Goal: Navigation & Orientation: Go to known website

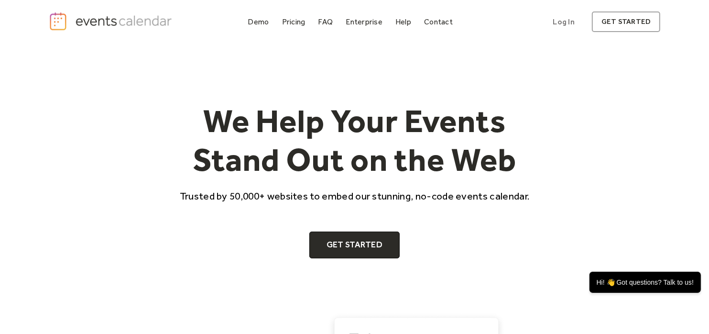
click at [140, 21] on img "home" at bounding box center [112, 21] width 126 height 20
click at [134, 22] on img "home" at bounding box center [112, 21] width 126 height 20
